Goal: Task Accomplishment & Management: Manage account settings

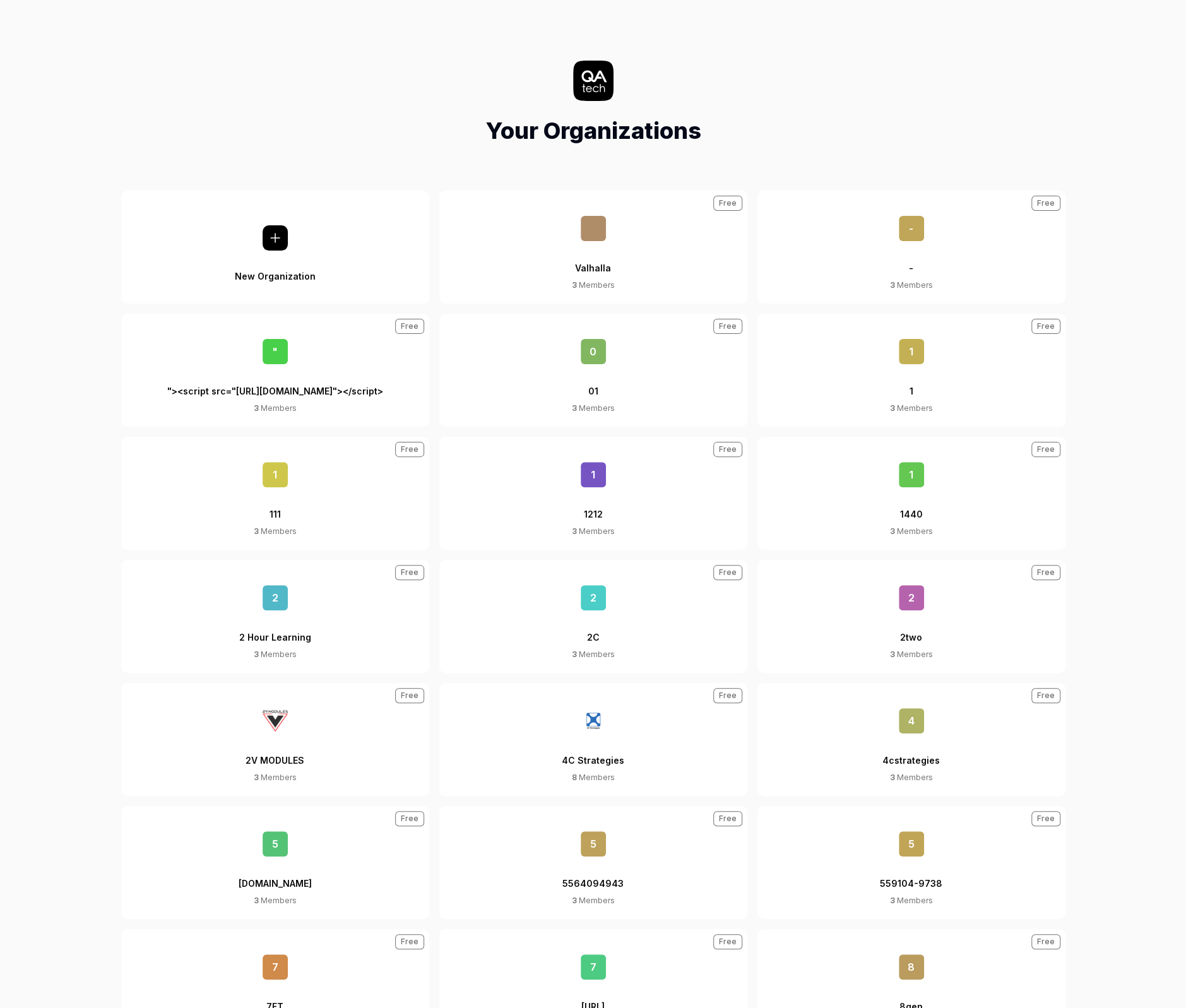
click at [202, 232] on button "New Organization" at bounding box center [275, 246] width 308 height 113
click at [416, 102] on div "Your Organizations" at bounding box center [593, 104] width 1166 height 87
click at [393, 80] on div "Your Organizations" at bounding box center [593, 104] width 1166 height 87
click at [328, 391] on div ""><script src="[URL][DOMAIN_NAME]"></script>" at bounding box center [275, 384] width 216 height 39
